Goal: Task Accomplishment & Management: Manage account settings

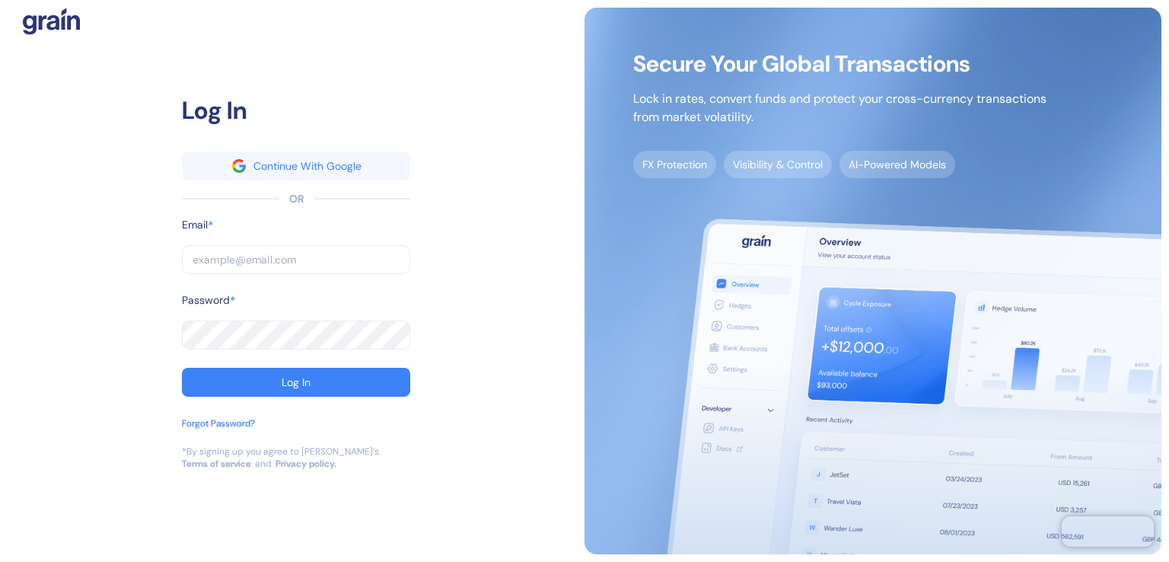
click at [226, 260] on input "text" at bounding box center [296, 259] width 228 height 29
type input "[PERSON_NAME][EMAIL_ADDRESS][DOMAIN_NAME]"
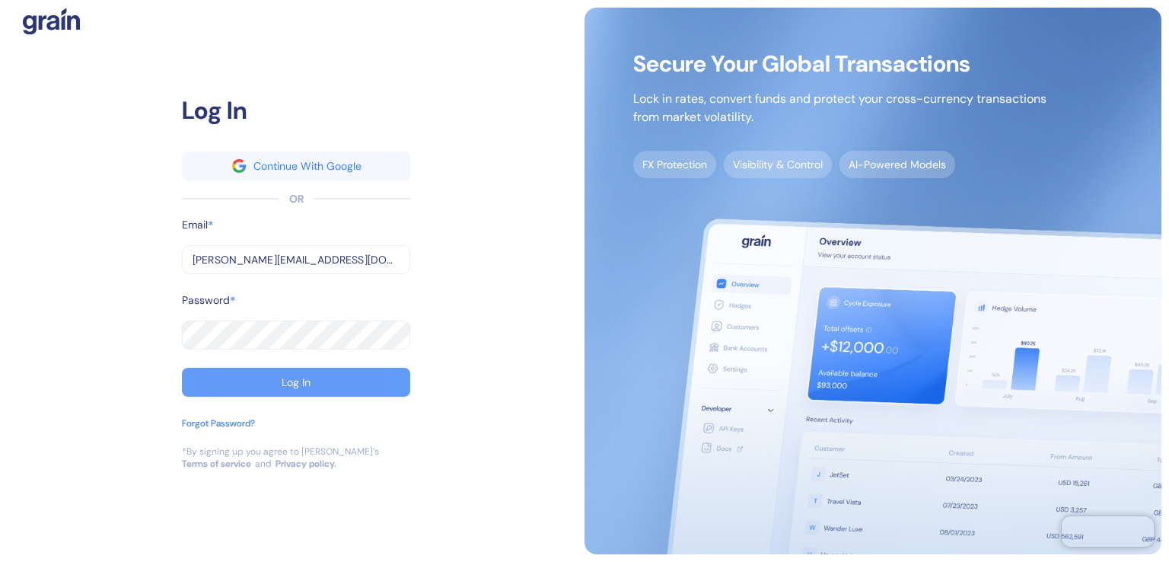
click at [292, 381] on div "Log In" at bounding box center [296, 382] width 29 height 11
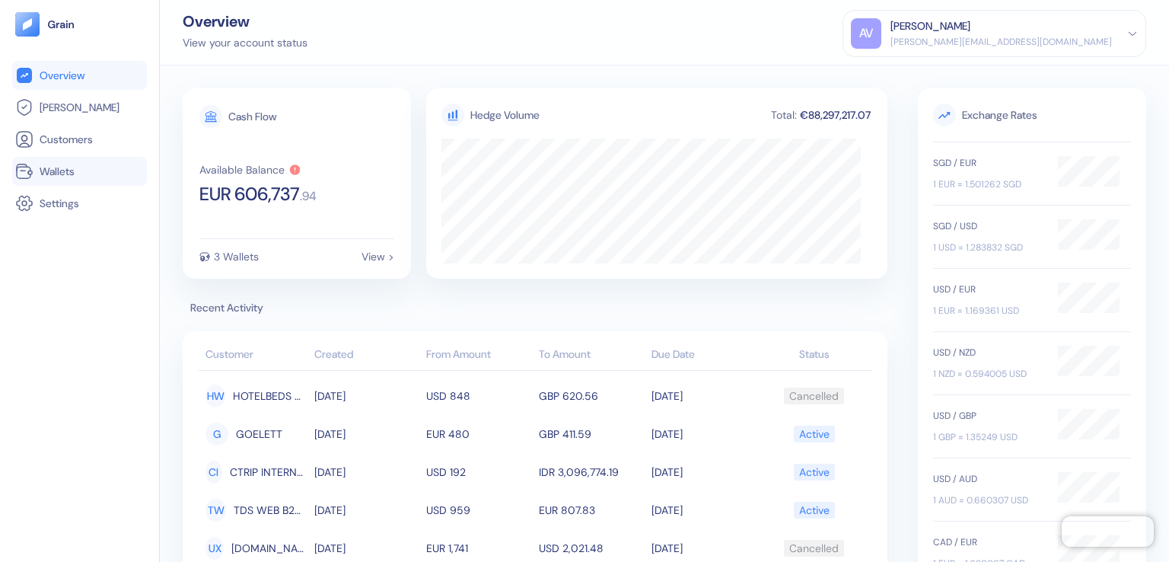
click at [43, 162] on link "Wallets" at bounding box center [79, 171] width 129 height 18
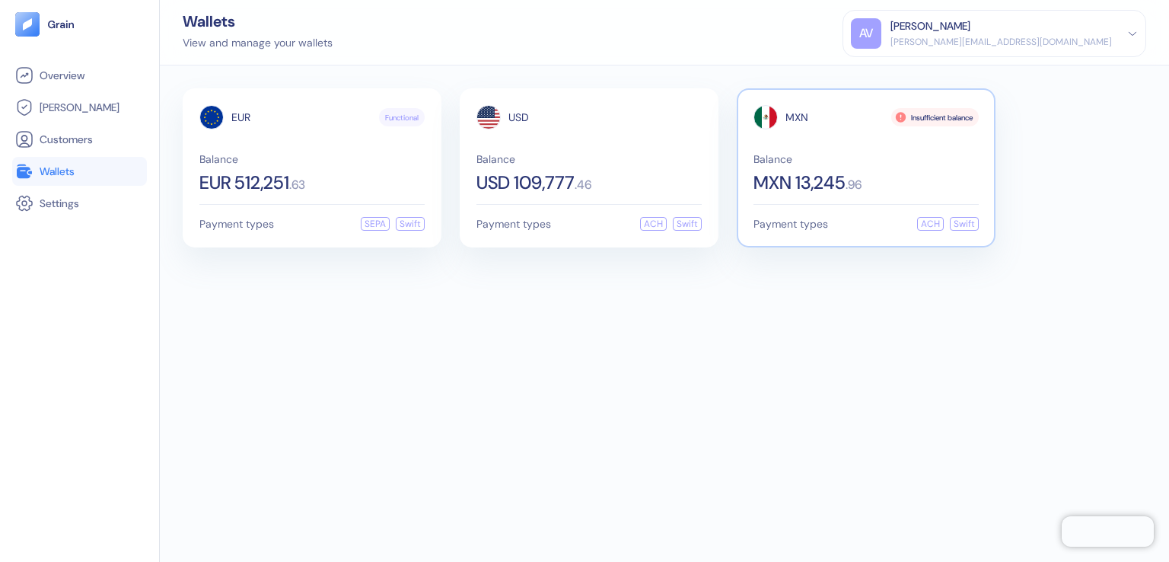
click at [802, 168] on div "Balance MXN 13,245 . 96" at bounding box center [866, 173] width 225 height 38
